Goal: Transaction & Acquisition: Purchase product/service

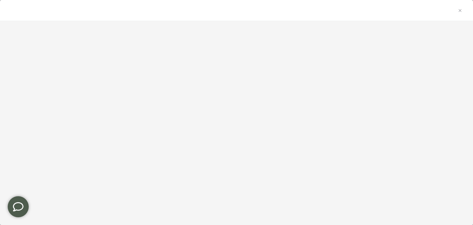
scroll to position [140, 0]
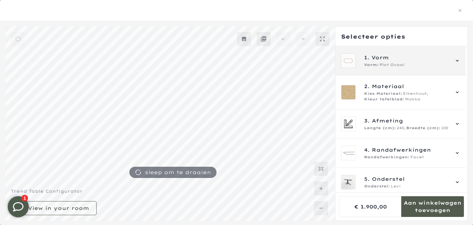
click at [456, 60] on icon at bounding box center [458, 61] width 6 height 6
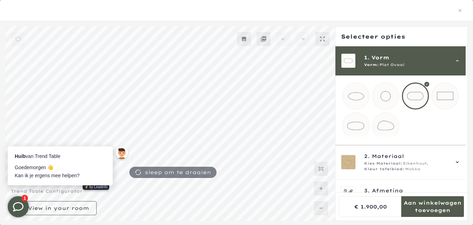
scroll to position [0, 0]
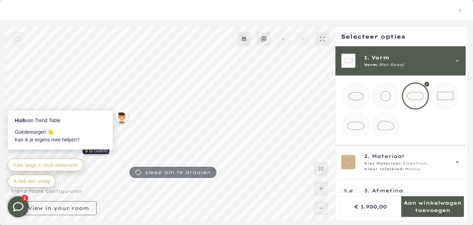
click at [350, 125] on mmq-loader at bounding box center [356, 125] width 26 height 26
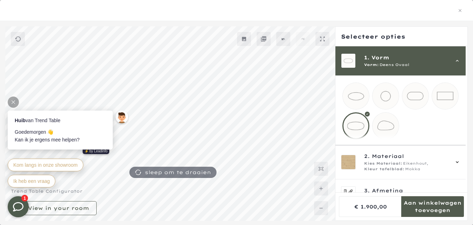
click at [15, 100] on div at bounding box center [13, 101] width 11 height 11
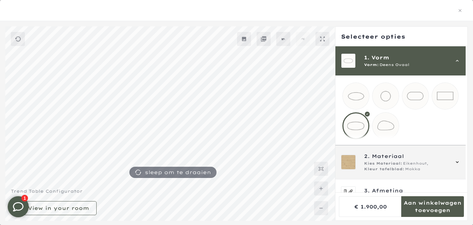
click at [458, 165] on icon at bounding box center [458, 162] width 6 height 6
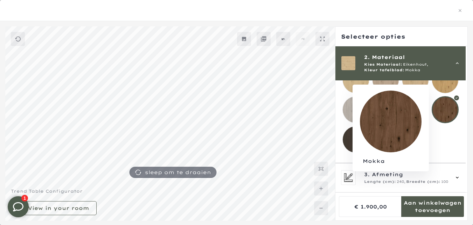
scroll to position [116, 0]
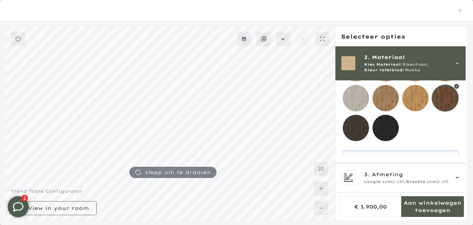
click at [446, 94] on div at bounding box center [445, 97] width 27 height 27
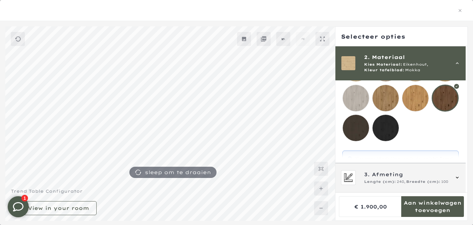
click at [458, 177] on icon at bounding box center [457, 177] width 3 height 2
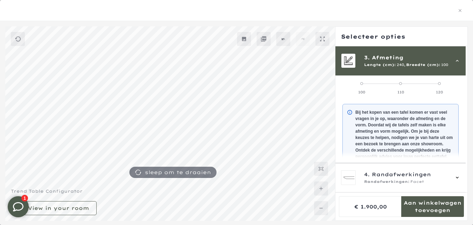
scroll to position [63, 0]
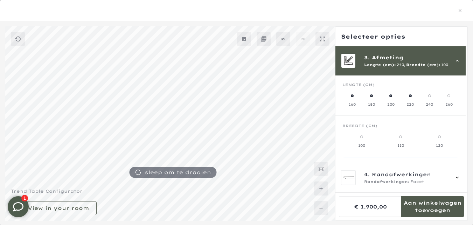
drag, startPoint x: 429, startPoint y: 95, endPoint x: 397, endPoint y: 94, distance: 32.2
click at [393, 95] on mmq-radio-scale at bounding box center [401, 100] width 116 height 14
click at [390, 95] on span at bounding box center [391, 95] width 3 height 3
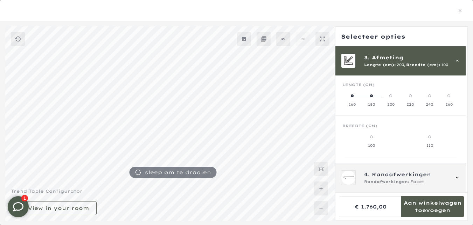
click at [457, 176] on icon at bounding box center [458, 178] width 6 height 6
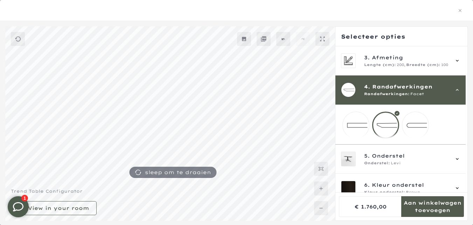
scroll to position [79, 0]
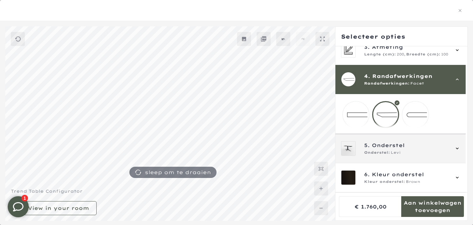
click at [458, 147] on icon at bounding box center [458, 148] width 6 height 6
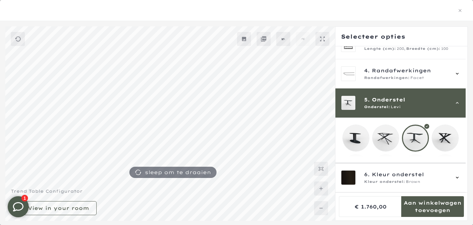
scroll to position [121, 0]
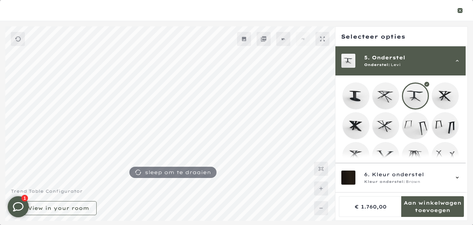
click at [460, 11] on icon "button" at bounding box center [460, 10] width 5 height 5
